Goal: Use online tool/utility: Use online tool/utility

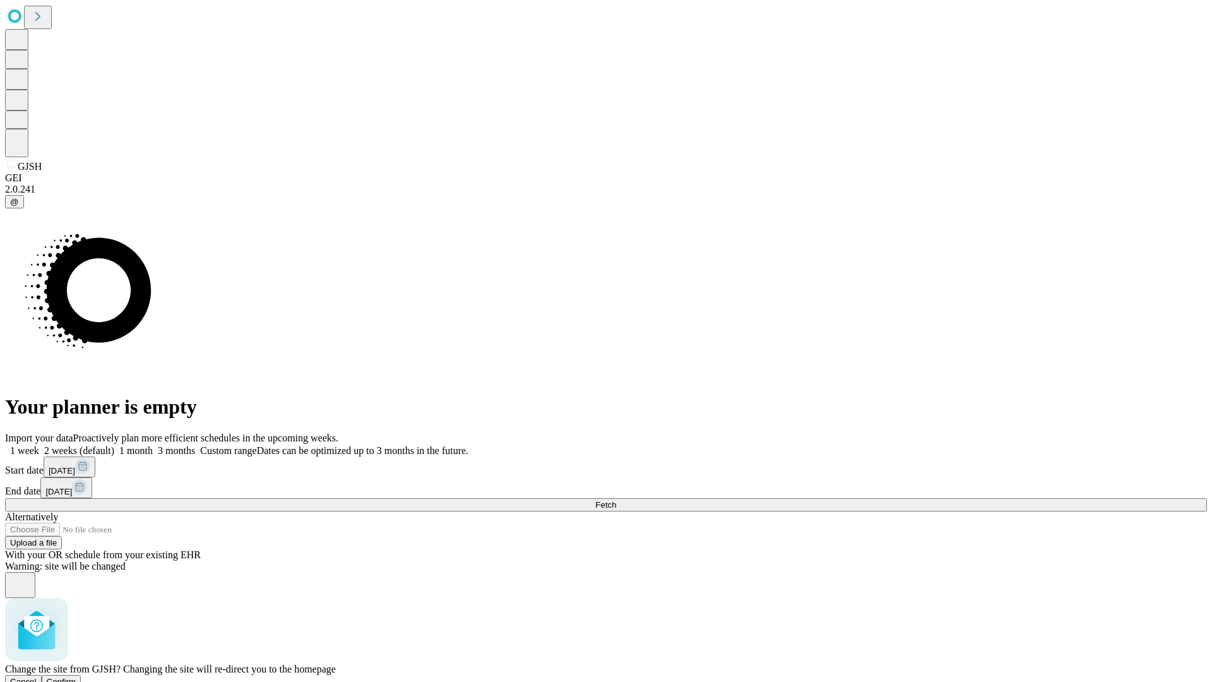
click at [76, 677] on span "Confirm" at bounding box center [62, 681] width 30 height 9
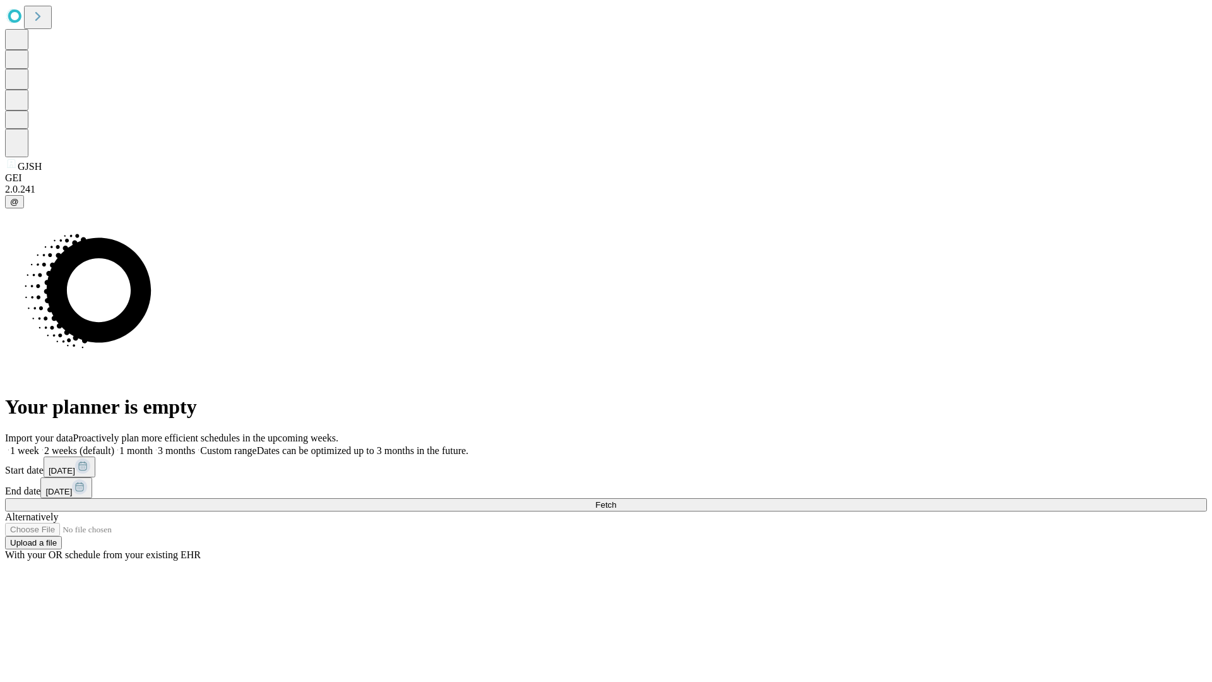
click at [39, 445] on label "1 week" at bounding box center [22, 450] width 34 height 11
click at [616, 500] on span "Fetch" at bounding box center [605, 504] width 21 height 9
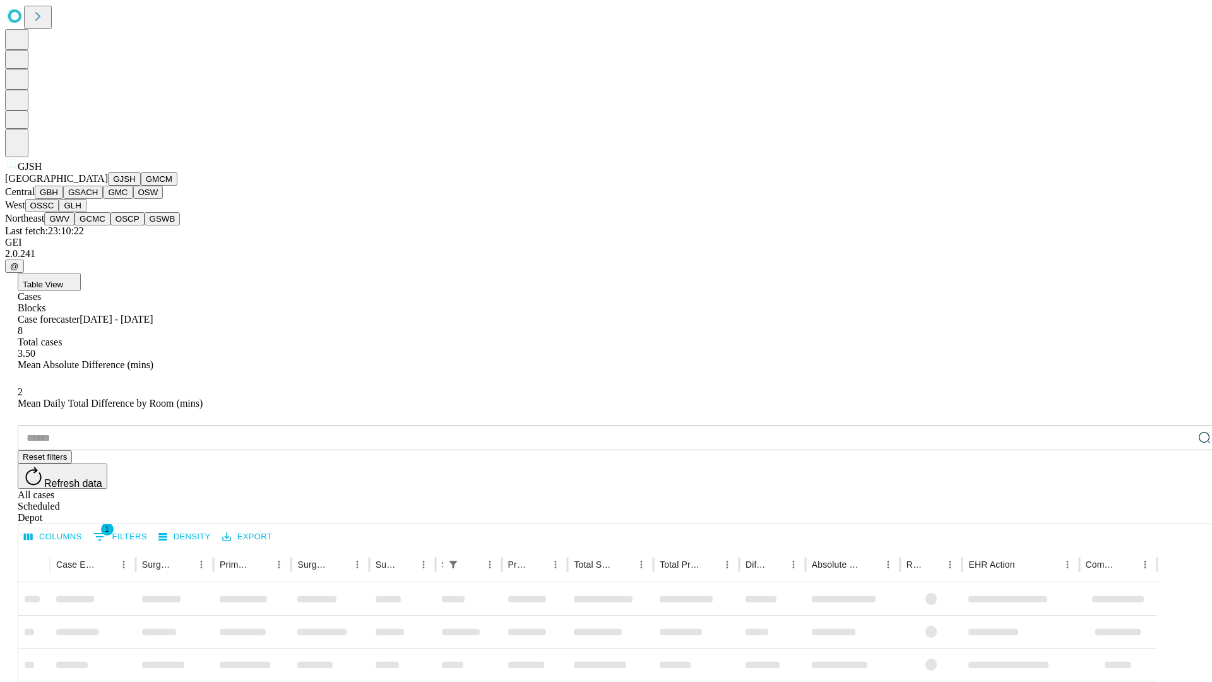
click at [141, 186] on button "GMCM" at bounding box center [159, 178] width 37 height 13
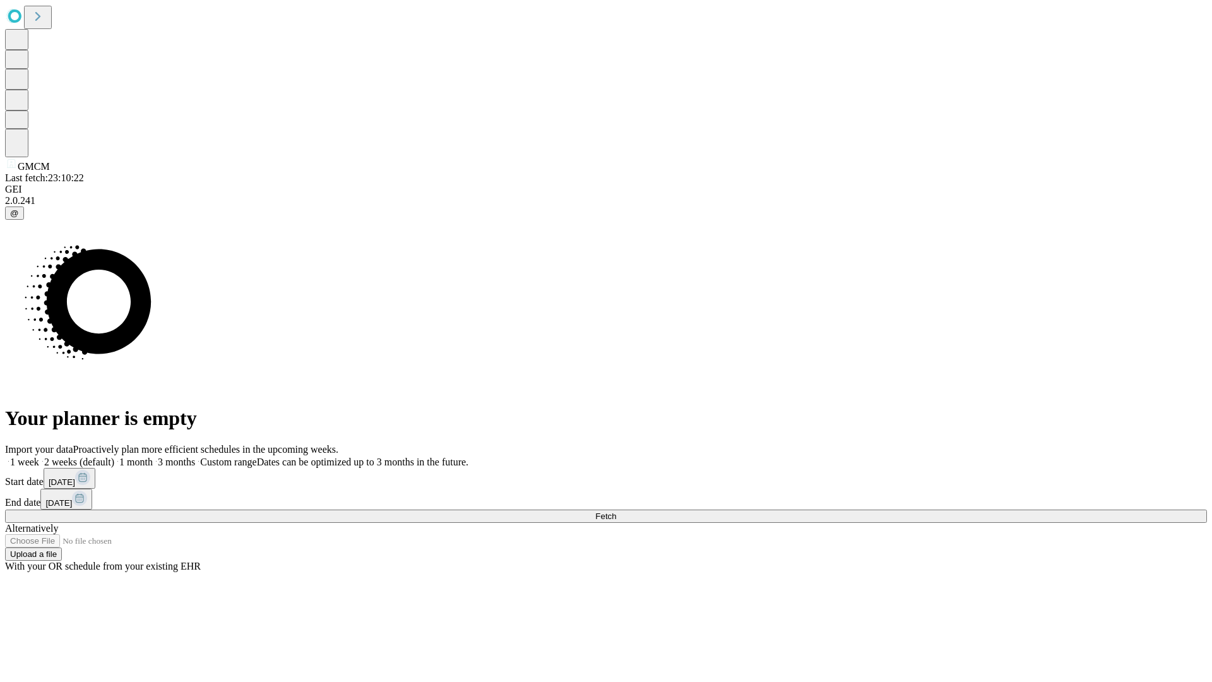
click at [39, 456] on label "1 week" at bounding box center [22, 461] width 34 height 11
click at [616, 511] on span "Fetch" at bounding box center [605, 515] width 21 height 9
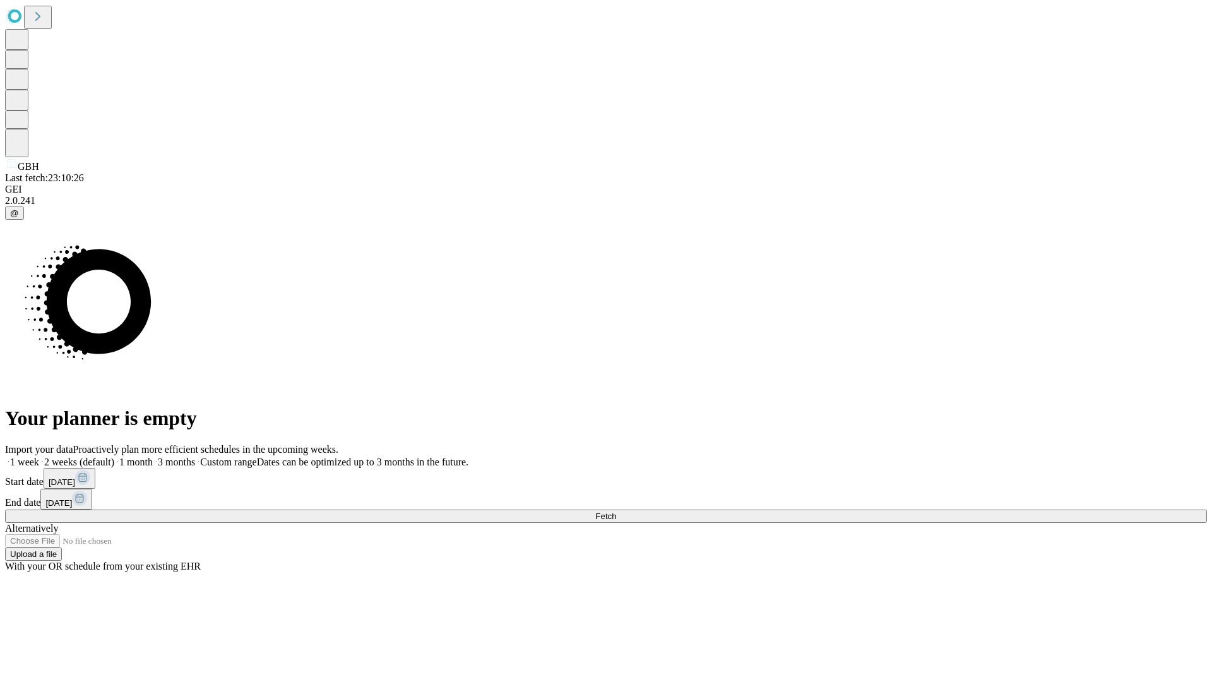
click at [39, 456] on label "1 week" at bounding box center [22, 461] width 34 height 11
click at [616, 511] on span "Fetch" at bounding box center [605, 515] width 21 height 9
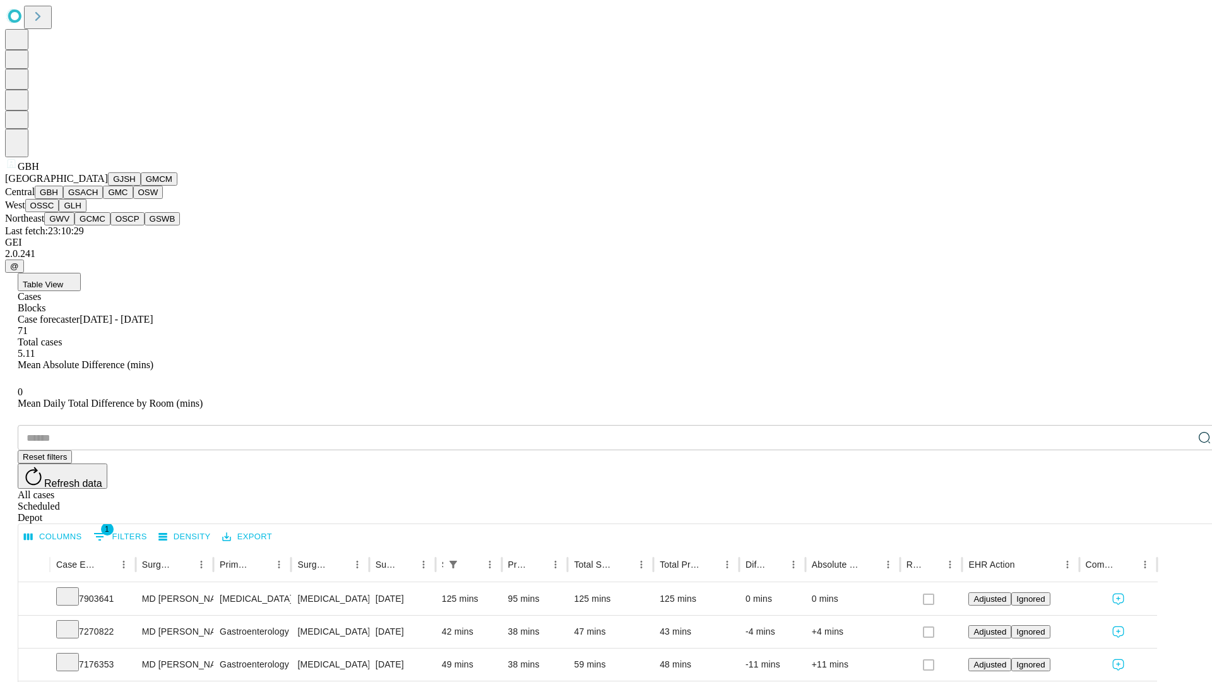
click at [98, 199] on button "GSACH" at bounding box center [83, 192] width 40 height 13
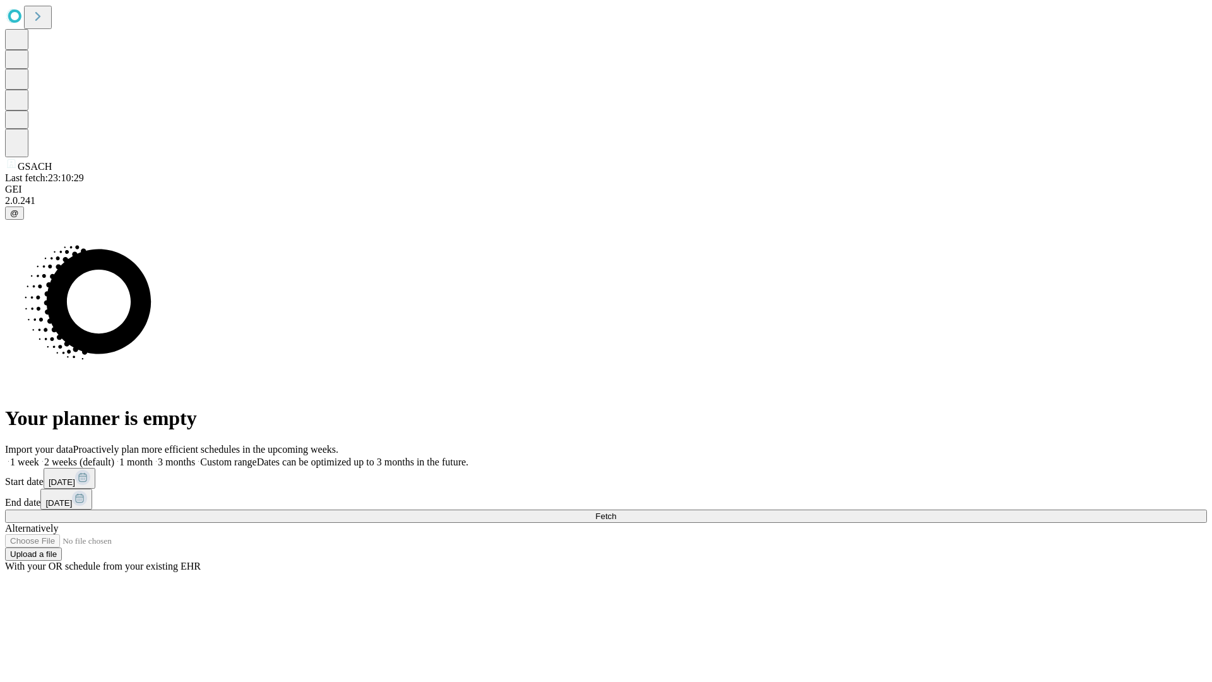
click at [39, 456] on label "1 week" at bounding box center [22, 461] width 34 height 11
click at [616, 511] on span "Fetch" at bounding box center [605, 515] width 21 height 9
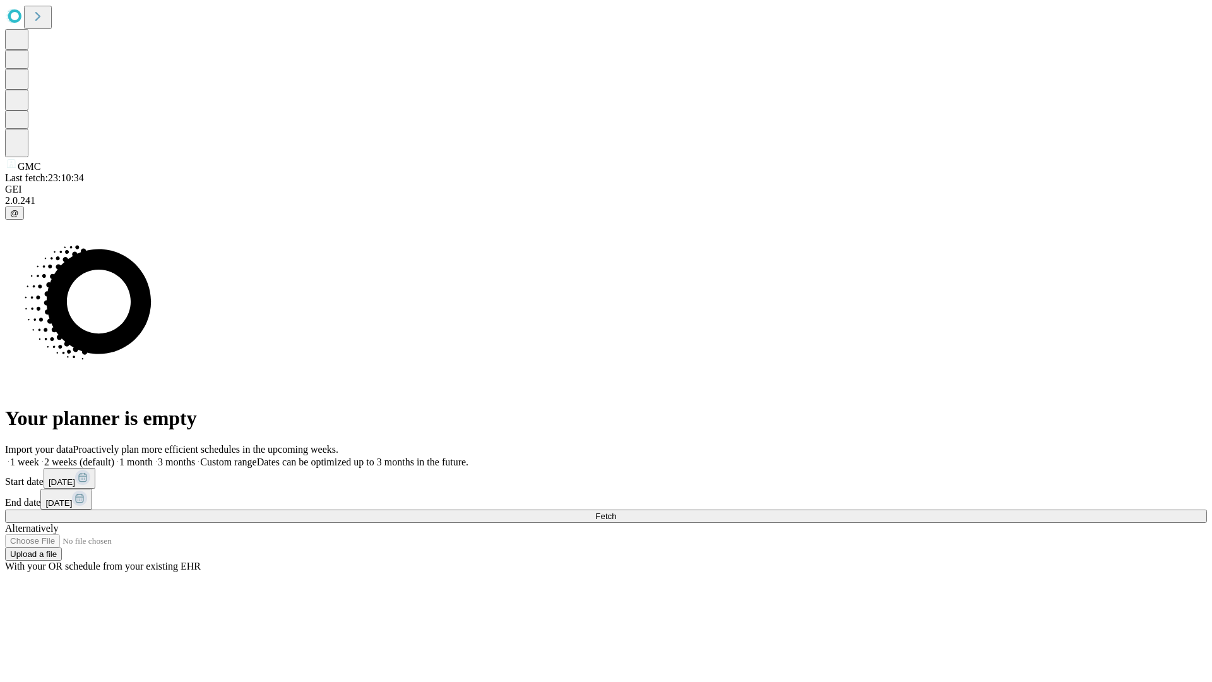
click at [39, 456] on label "1 week" at bounding box center [22, 461] width 34 height 11
click at [616, 511] on span "Fetch" at bounding box center [605, 515] width 21 height 9
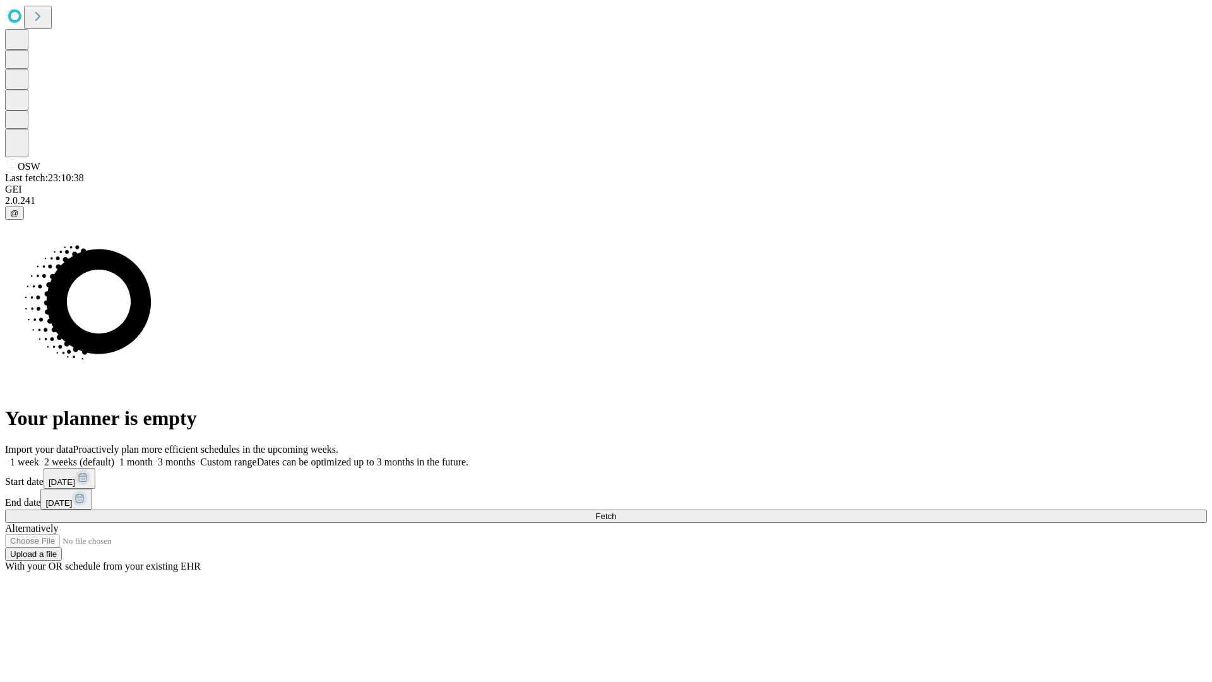
click at [616, 511] on span "Fetch" at bounding box center [605, 515] width 21 height 9
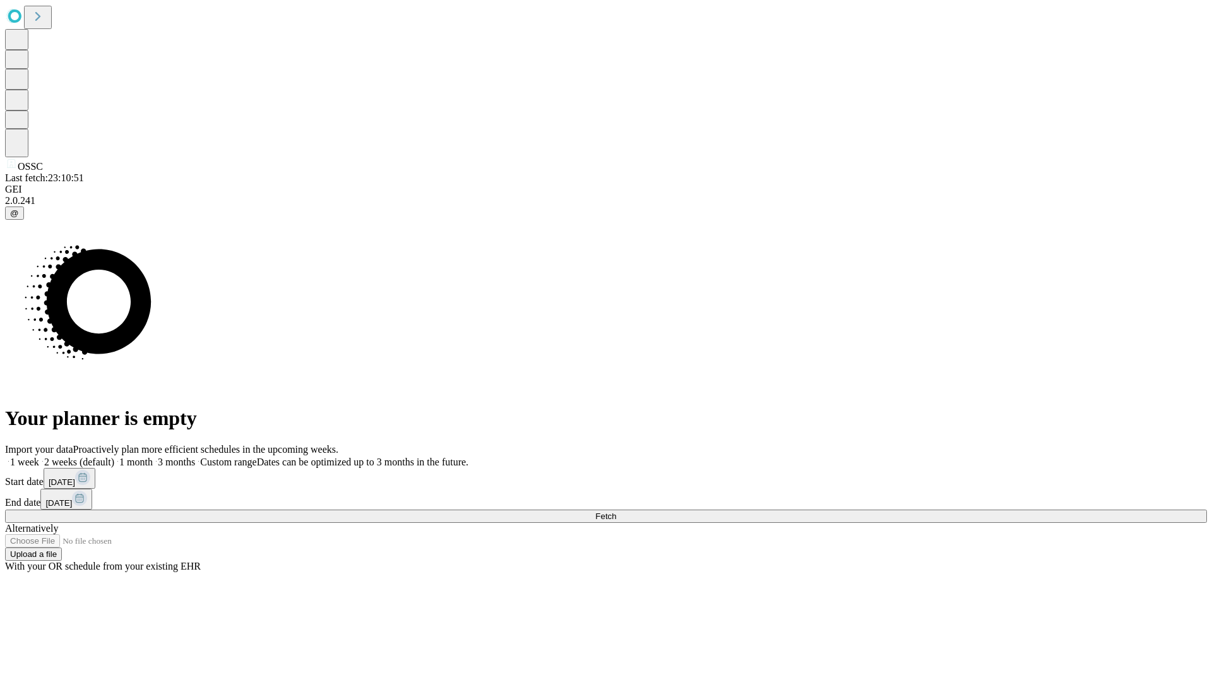
click at [39, 456] on label "1 week" at bounding box center [22, 461] width 34 height 11
click at [616, 511] on span "Fetch" at bounding box center [605, 515] width 21 height 9
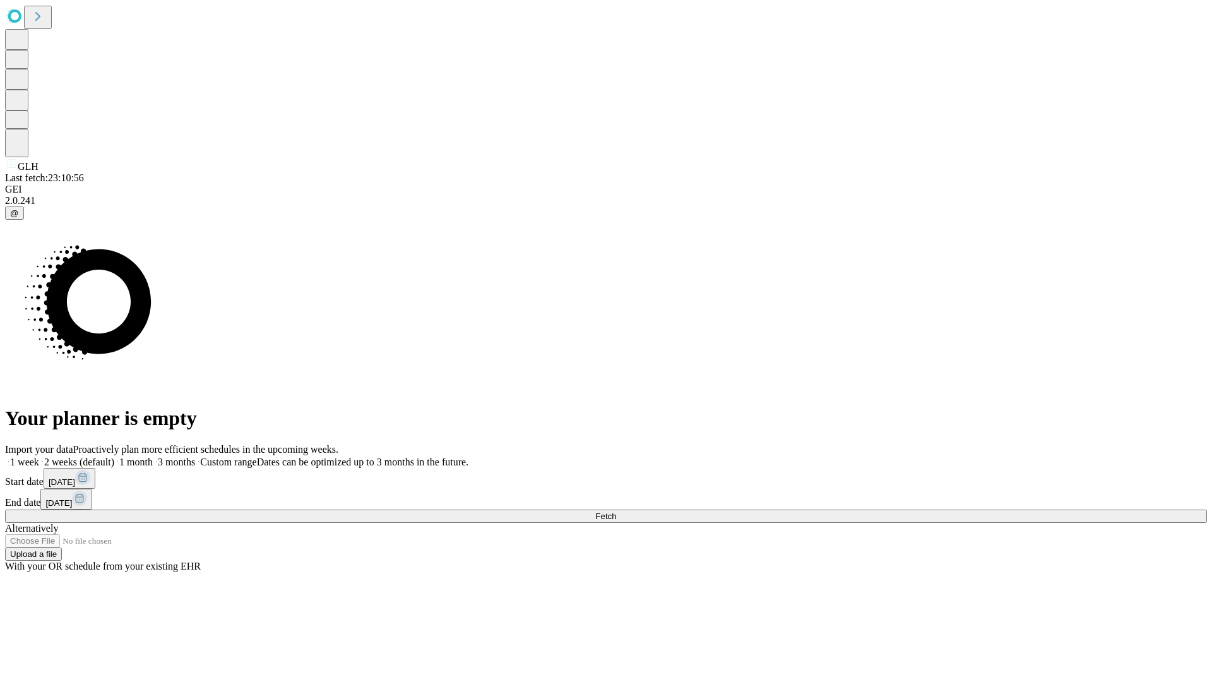
click at [39, 456] on label "1 week" at bounding box center [22, 461] width 34 height 11
click at [616, 511] on span "Fetch" at bounding box center [605, 515] width 21 height 9
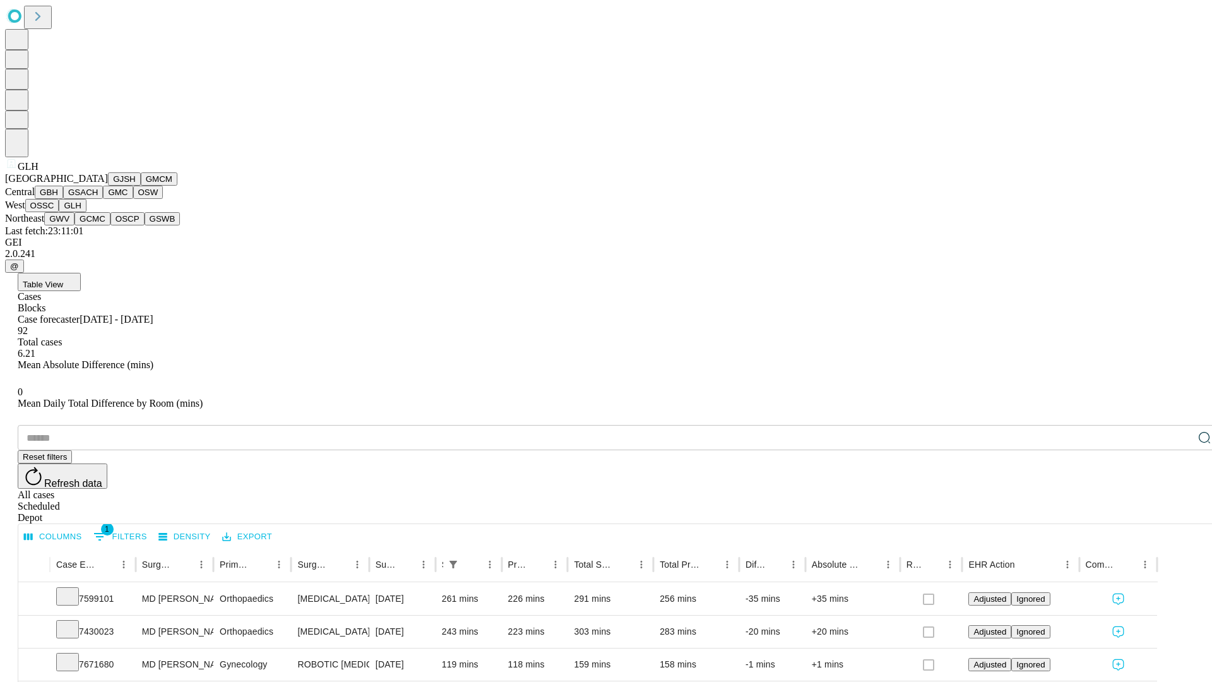
click at [75, 225] on button "GWV" at bounding box center [59, 218] width 30 height 13
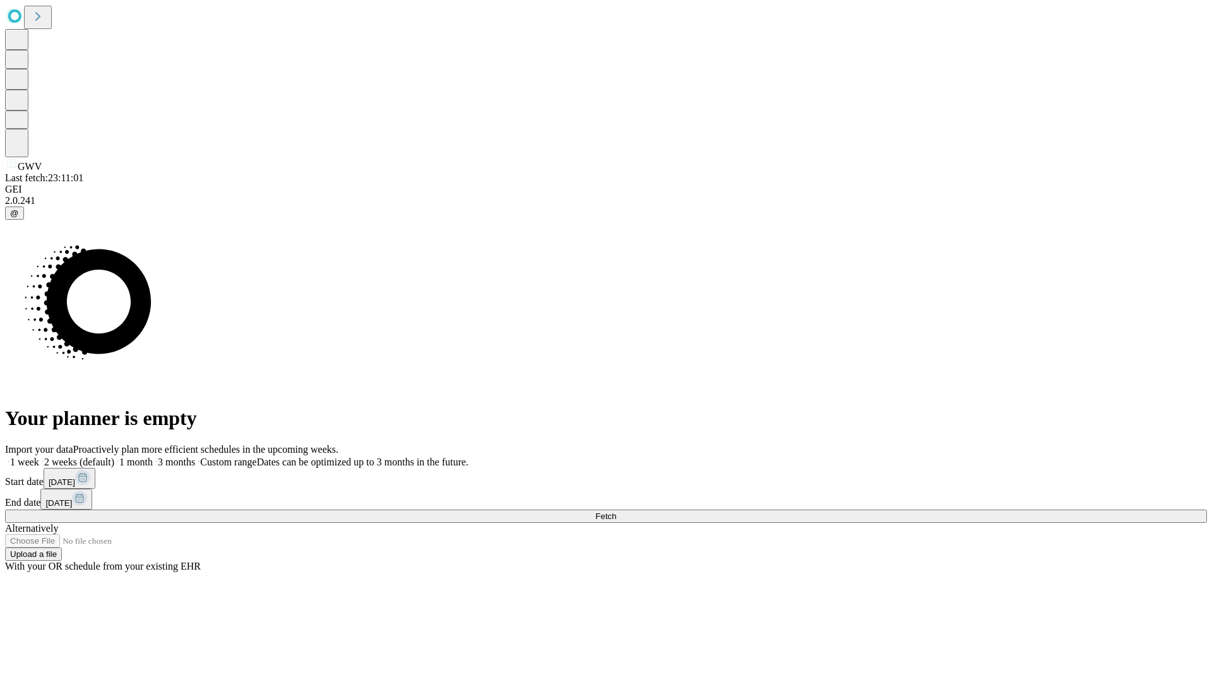
click at [39, 456] on label "1 week" at bounding box center [22, 461] width 34 height 11
click at [616, 511] on span "Fetch" at bounding box center [605, 515] width 21 height 9
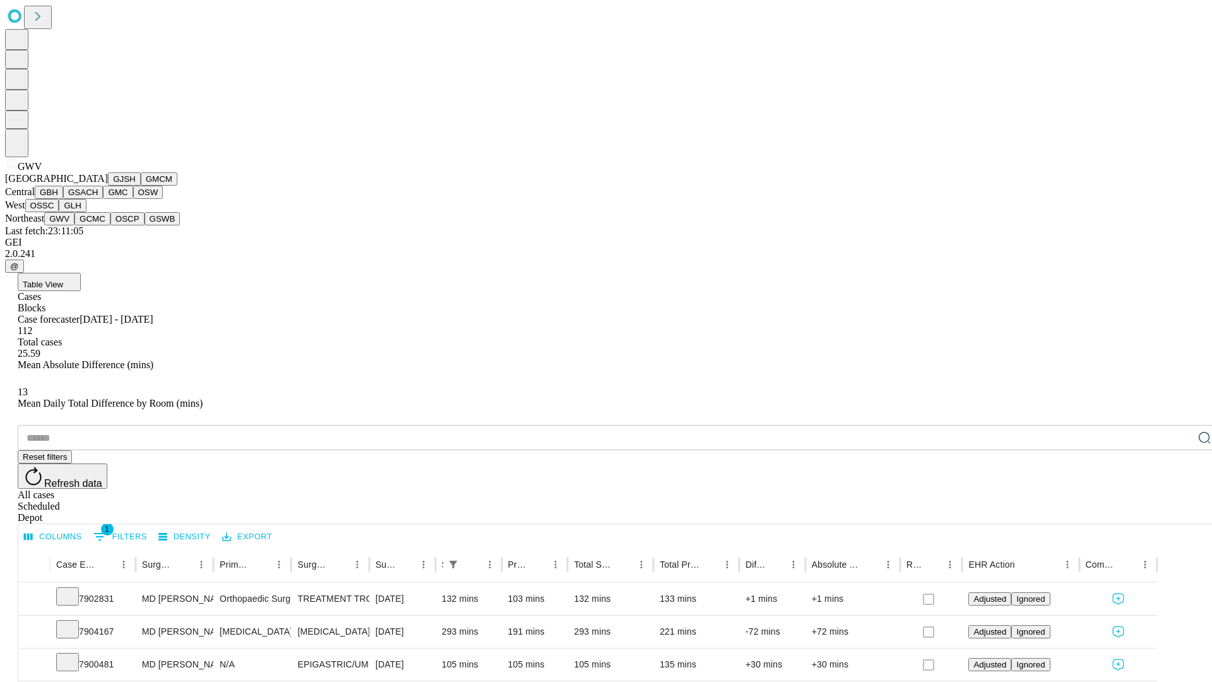
click at [98, 225] on button "GCMC" at bounding box center [93, 218] width 36 height 13
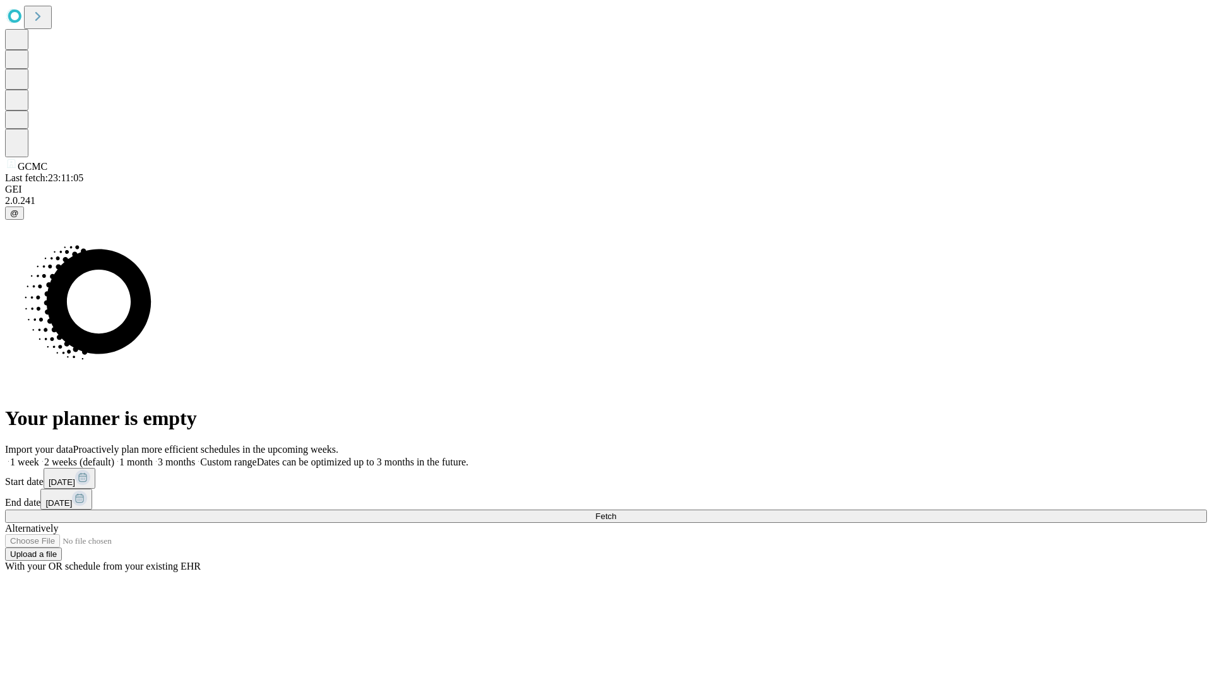
click at [39, 456] on label "1 week" at bounding box center [22, 461] width 34 height 11
click at [616, 511] on span "Fetch" at bounding box center [605, 515] width 21 height 9
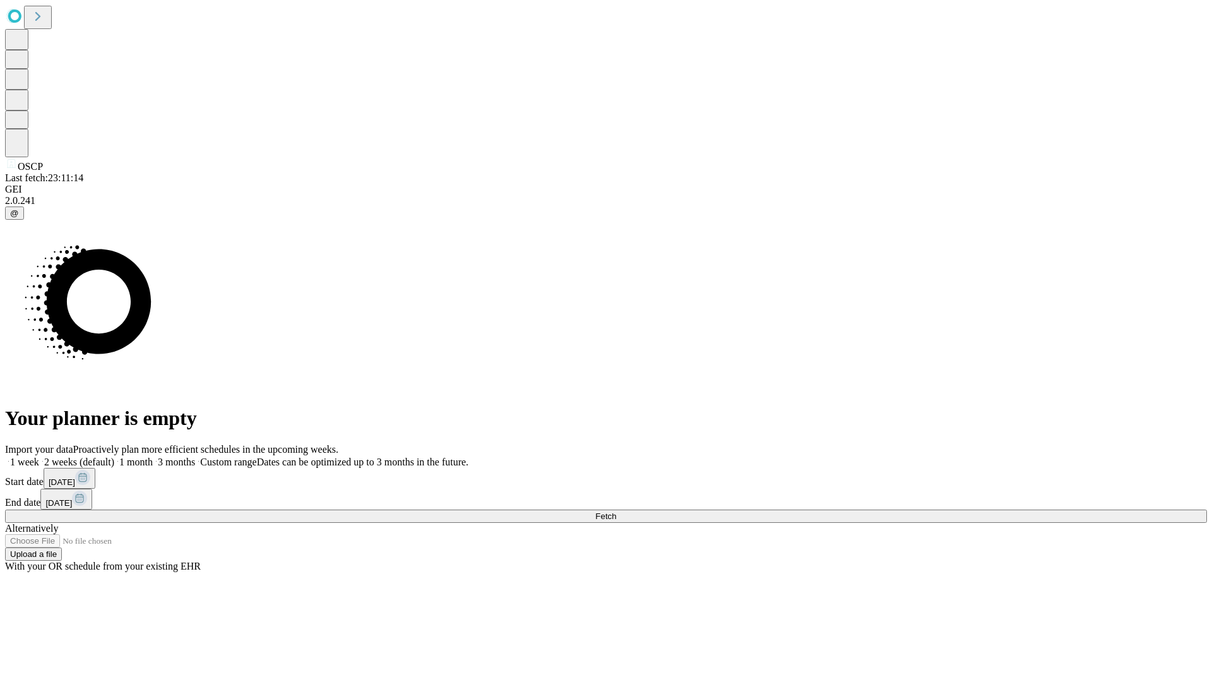
click at [39, 456] on label "1 week" at bounding box center [22, 461] width 34 height 11
click at [616, 511] on span "Fetch" at bounding box center [605, 515] width 21 height 9
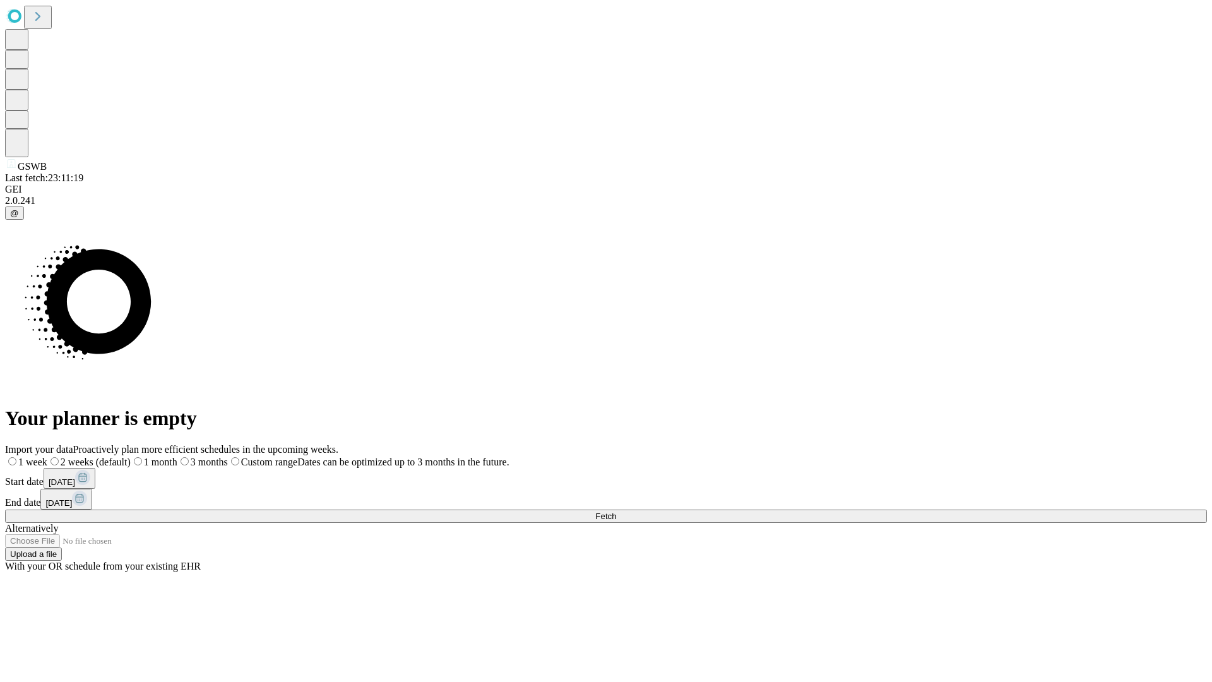
click at [47, 456] on label "1 week" at bounding box center [26, 461] width 42 height 11
click at [616, 511] on span "Fetch" at bounding box center [605, 515] width 21 height 9
